Goal: Task Accomplishment & Management: Manage account settings

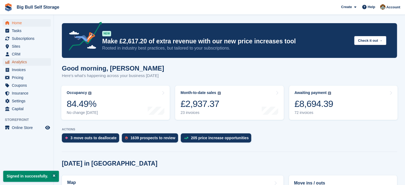
click at [17, 63] on span "Analytics" at bounding box center [28, 62] width 32 height 8
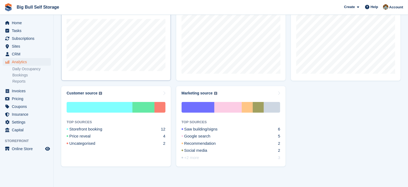
scroll to position [277, 0]
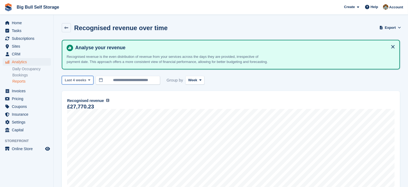
click at [88, 82] on icon at bounding box center [89, 79] width 2 height 3
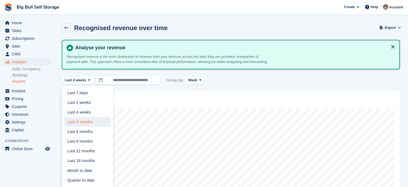
click at [80, 127] on link "Last 3 months" at bounding box center [87, 122] width 47 height 10
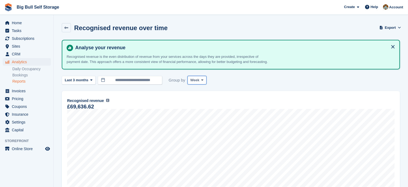
click at [197, 83] on span "Week" at bounding box center [195, 79] width 9 height 5
click at [195, 117] on link "Month" at bounding box center [213, 112] width 47 height 10
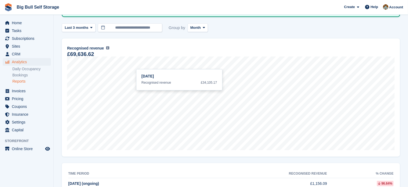
scroll to position [43, 0]
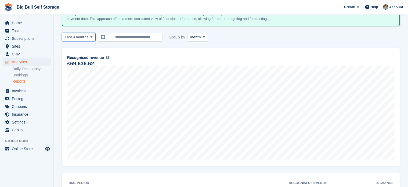
click at [90, 39] on span at bounding box center [91, 37] width 4 height 4
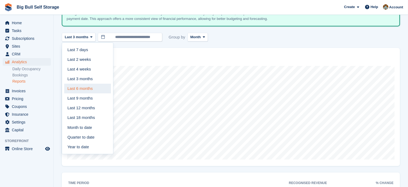
click at [85, 93] on link "Last 6 months" at bounding box center [87, 89] width 47 height 10
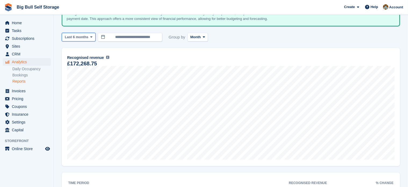
click at [89, 39] on span at bounding box center [91, 37] width 4 height 4
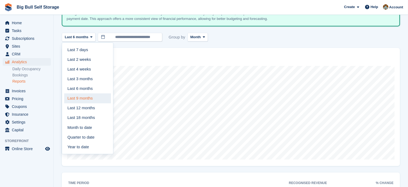
click at [82, 103] on link "Last 9 months" at bounding box center [87, 98] width 47 height 10
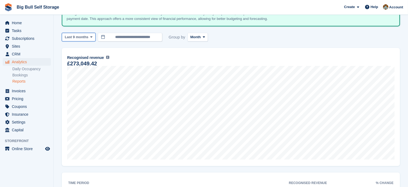
click at [87, 42] on button "Last 9 months" at bounding box center [79, 37] width 34 height 9
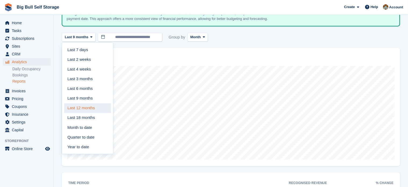
click at [80, 111] on link "Last 12 months" at bounding box center [87, 108] width 47 height 10
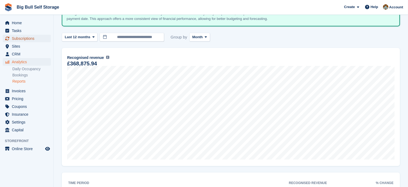
click at [26, 38] on span "Subscriptions" at bounding box center [28, 39] width 32 height 8
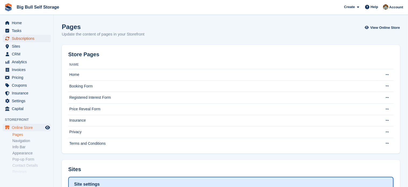
click at [30, 39] on span "Subscriptions" at bounding box center [28, 39] width 32 height 8
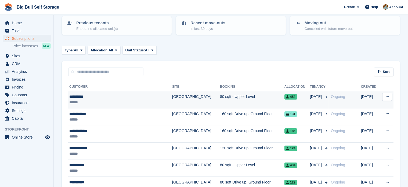
scroll to position [27, 0]
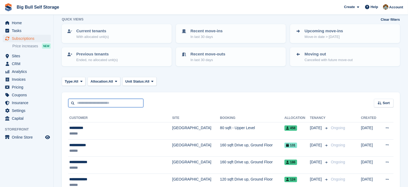
click at [95, 103] on input "text" at bounding box center [105, 103] width 75 height 9
type input "******"
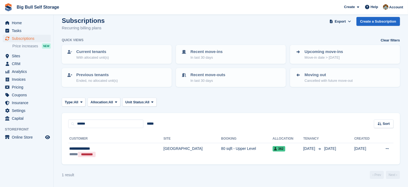
scroll to position [6, 0]
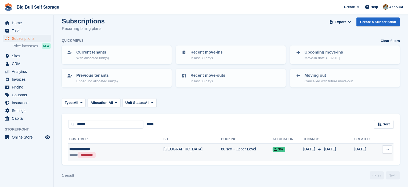
click at [91, 147] on div "**********" at bounding box center [101, 149] width 64 height 6
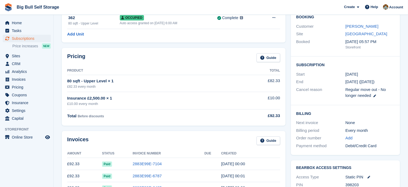
scroll to position [4, 0]
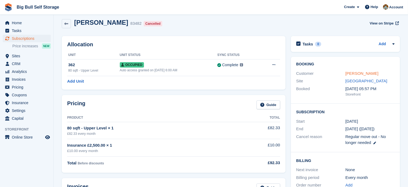
click at [350, 74] on link "Kenzie Merchant" at bounding box center [362, 73] width 33 height 5
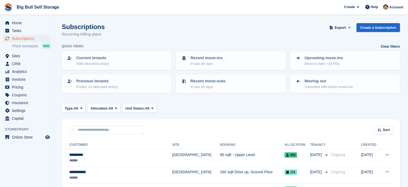
scroll to position [81, 0]
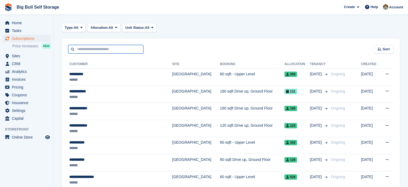
click at [86, 47] on input "text" at bounding box center [105, 49] width 75 height 9
type input "******"
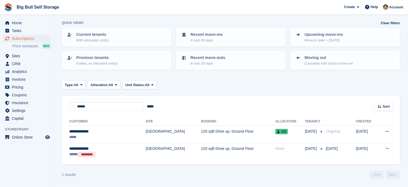
scroll to position [23, 0]
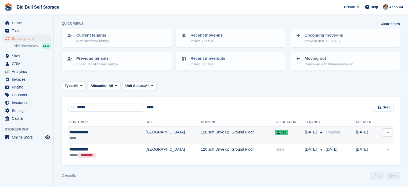
click at [84, 131] on div "**********" at bounding box center [96, 132] width 54 height 6
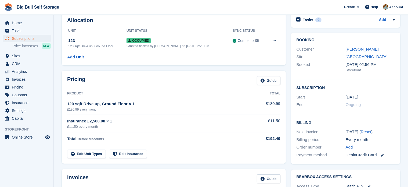
scroll to position [134, 0]
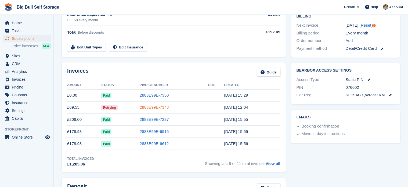
click at [155, 108] on link "2883E99E-7348" at bounding box center [154, 107] width 29 height 5
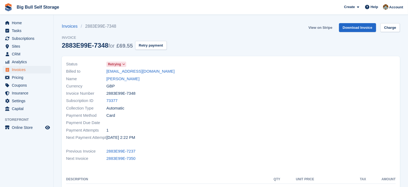
click at [320, 28] on link "View on Stripe" at bounding box center [320, 27] width 28 height 9
click at [123, 79] on link "Ronnie Griffin" at bounding box center [122, 79] width 33 height 6
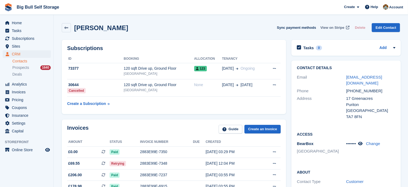
click at [334, 27] on span "View on Stripe" at bounding box center [333, 27] width 24 height 5
click at [370, 7] on icon at bounding box center [368, 7] width 4 height 4
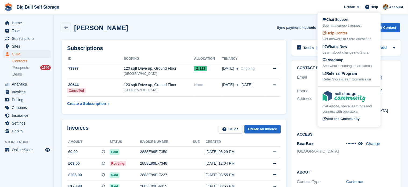
click at [335, 34] on span "Help Center" at bounding box center [335, 33] width 25 height 4
